Goal: Find specific page/section: Find specific page/section

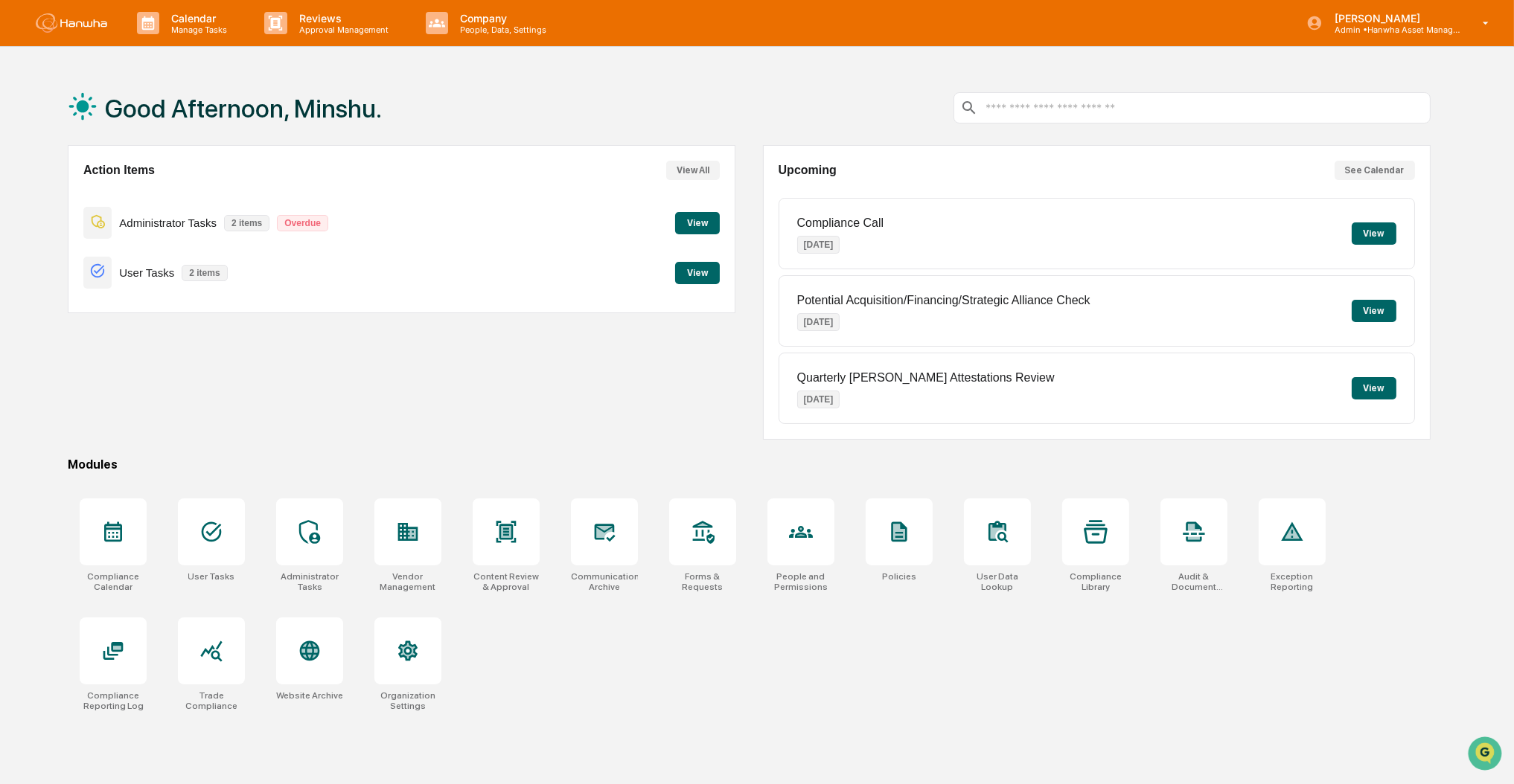
click at [708, 284] on button "View" at bounding box center [697, 273] width 45 height 22
click at [631, 557] on div at bounding box center [604, 531] width 67 height 67
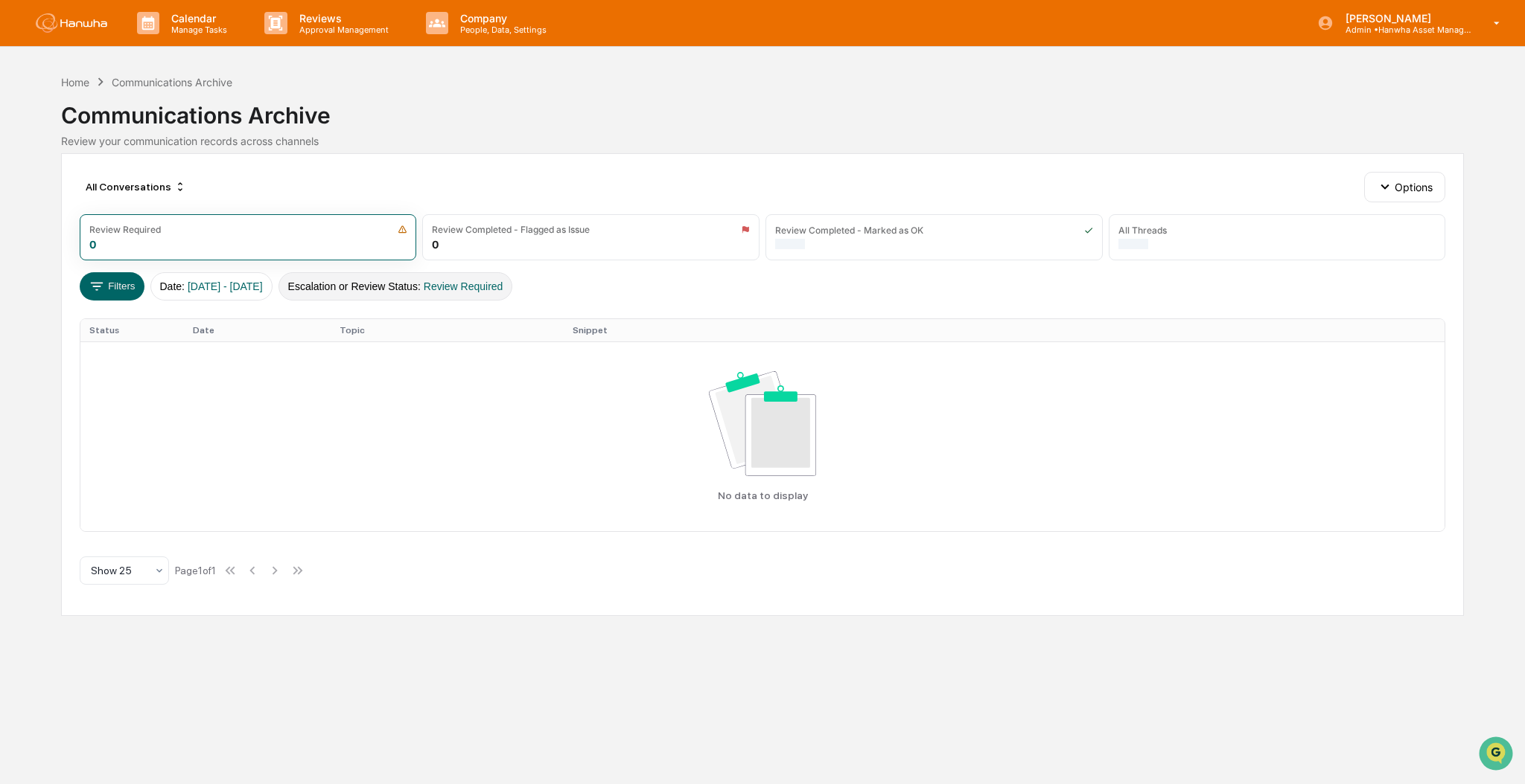
click at [462, 284] on span "Review Required" at bounding box center [463, 286] width 80 height 12
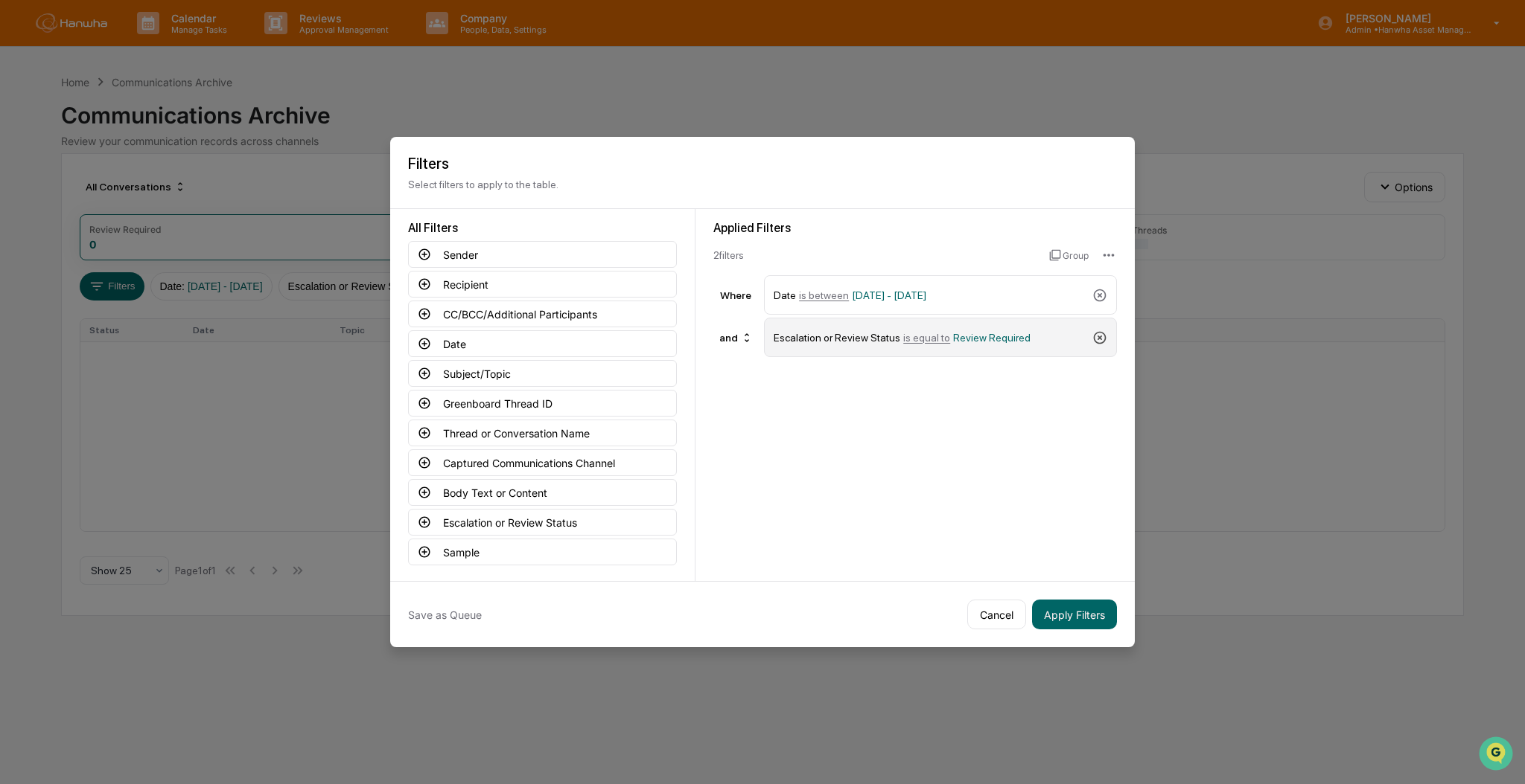
click at [1092, 331] on icon at bounding box center [1100, 338] width 15 height 15
click at [516, 458] on button "Captured Communications Channel" at bounding box center [542, 463] width 269 height 27
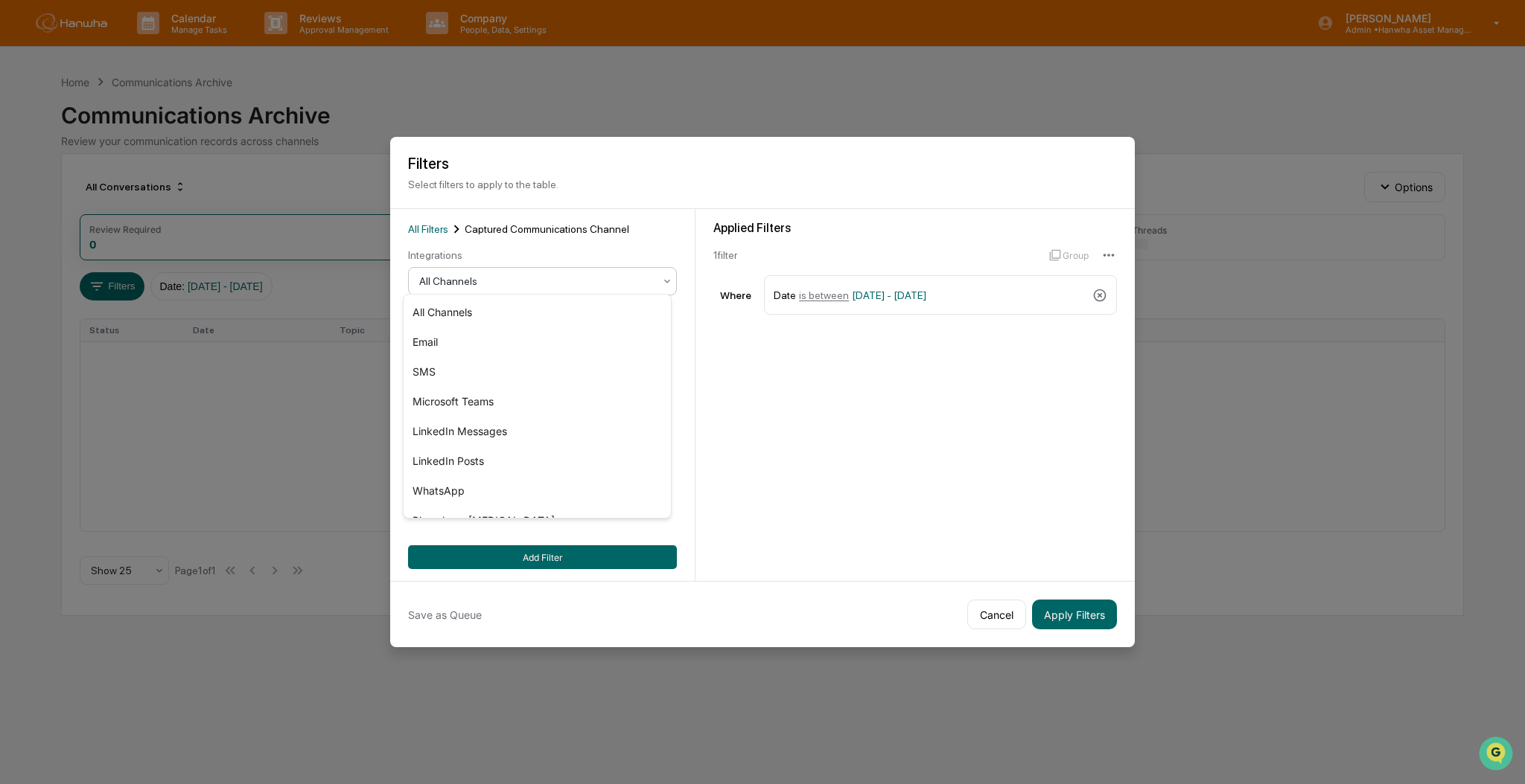
click at [532, 277] on div at bounding box center [536, 281] width 235 height 15
click at [455, 365] on div "SMS" at bounding box center [537, 372] width 268 height 29
click at [542, 538] on div "All Filters Captured Communications Channel Integrations option SMS, selected. …" at bounding box center [542, 395] width 269 height 348
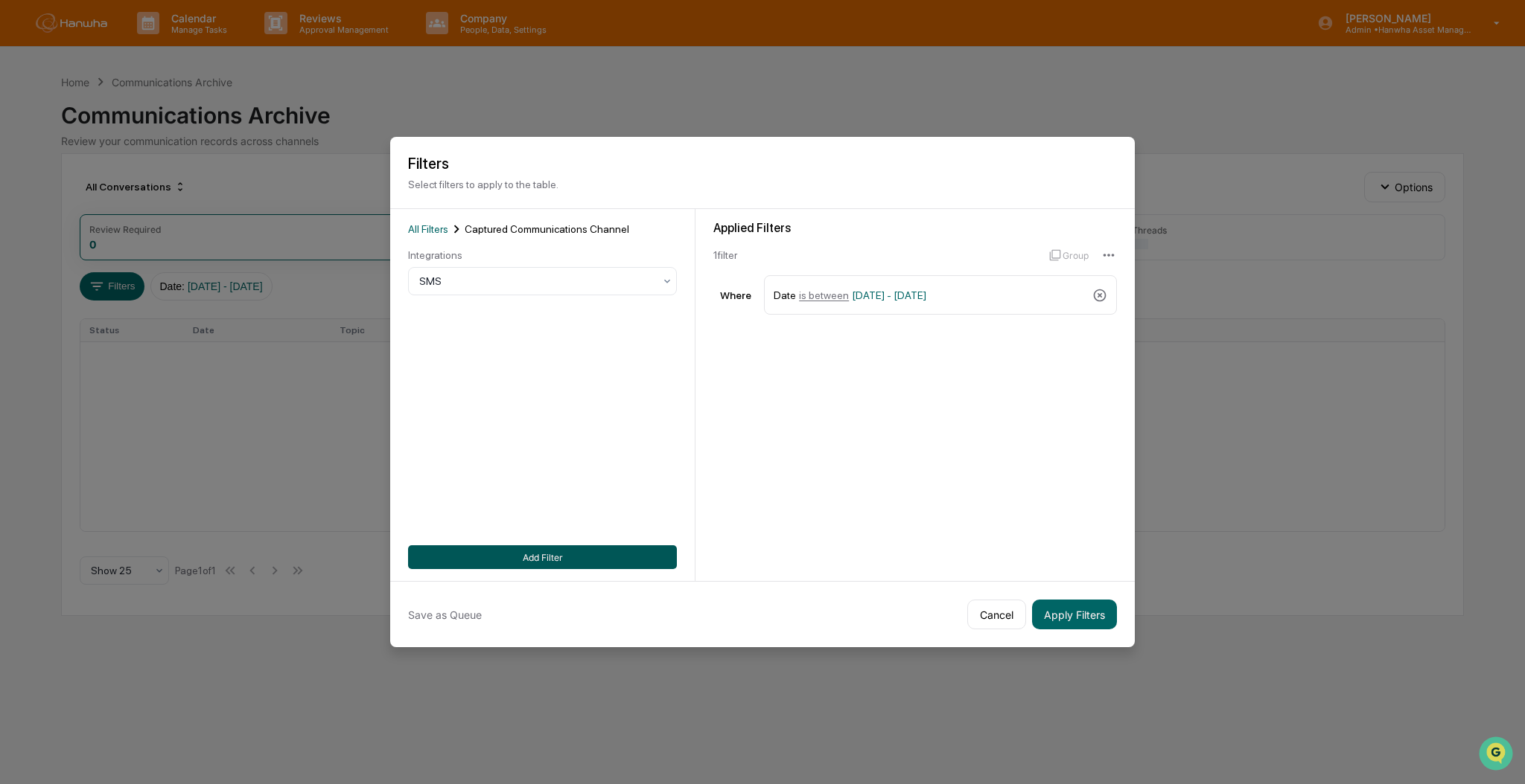
click at [568, 554] on button "Add Filter" at bounding box center [542, 557] width 269 height 24
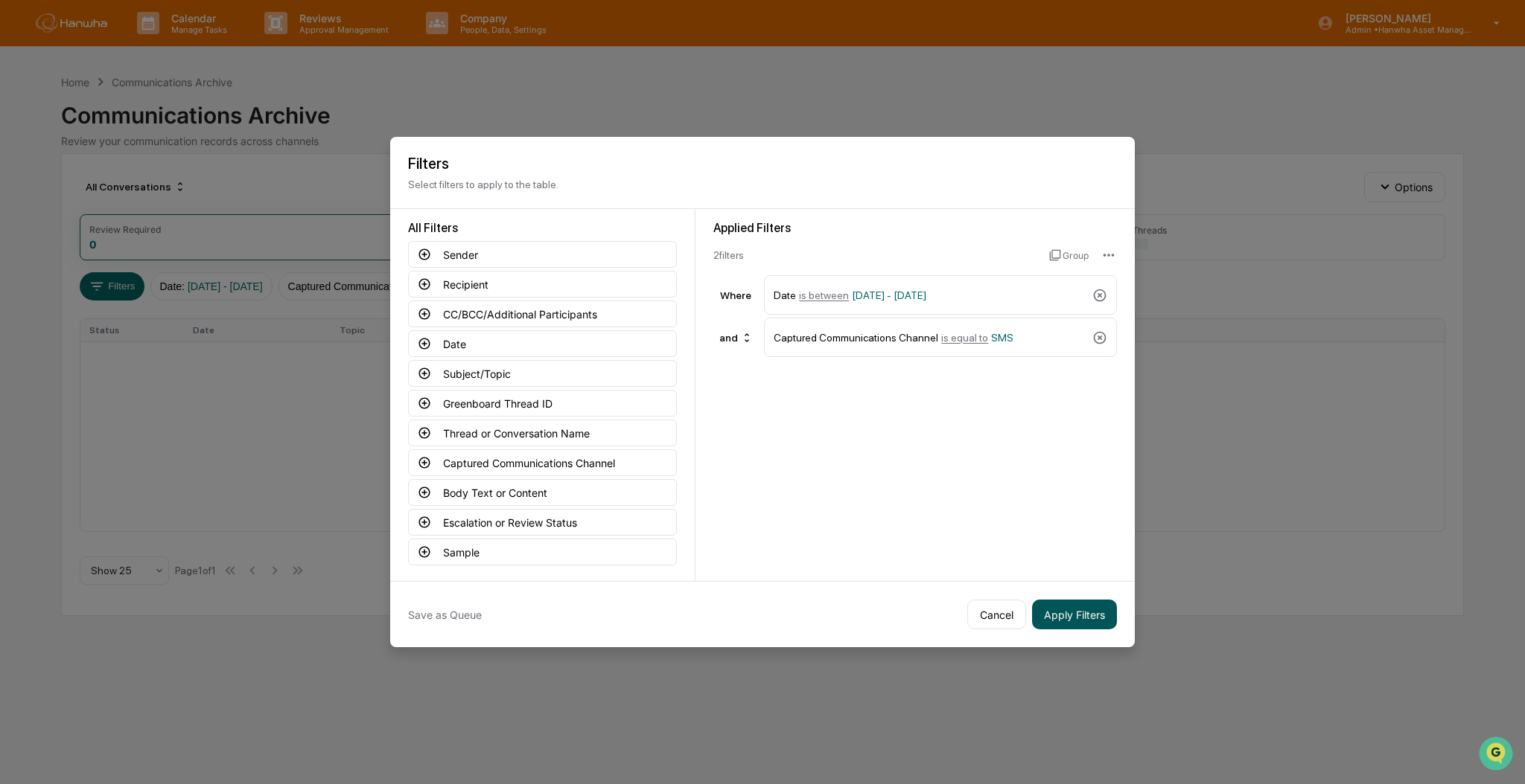
click at [1077, 612] on button "Apply Filters" at bounding box center [1074, 615] width 85 height 29
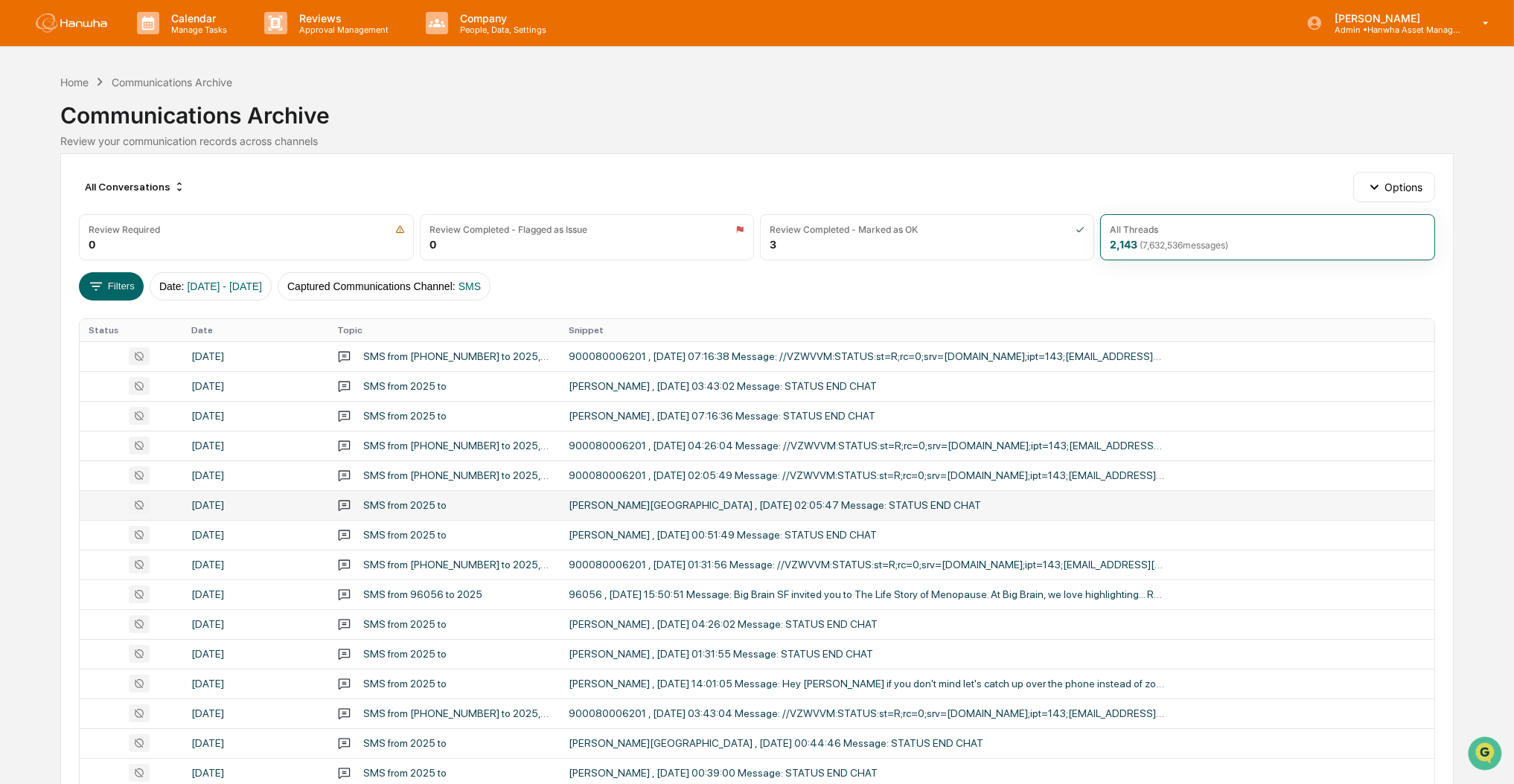
click at [620, 509] on div "Toby Ford-Monroe , 13 Oct 2025 02:05:47 Message: STATUS END CHAT" at bounding box center [867, 505] width 596 height 12
click at [25, 218] on div "Calendar Manage Tasks Reviews Approval Management Company People, Data, Setting…" at bounding box center [757, 585] width 1514 height 1171
